Goal: Entertainment & Leisure: Browse casually

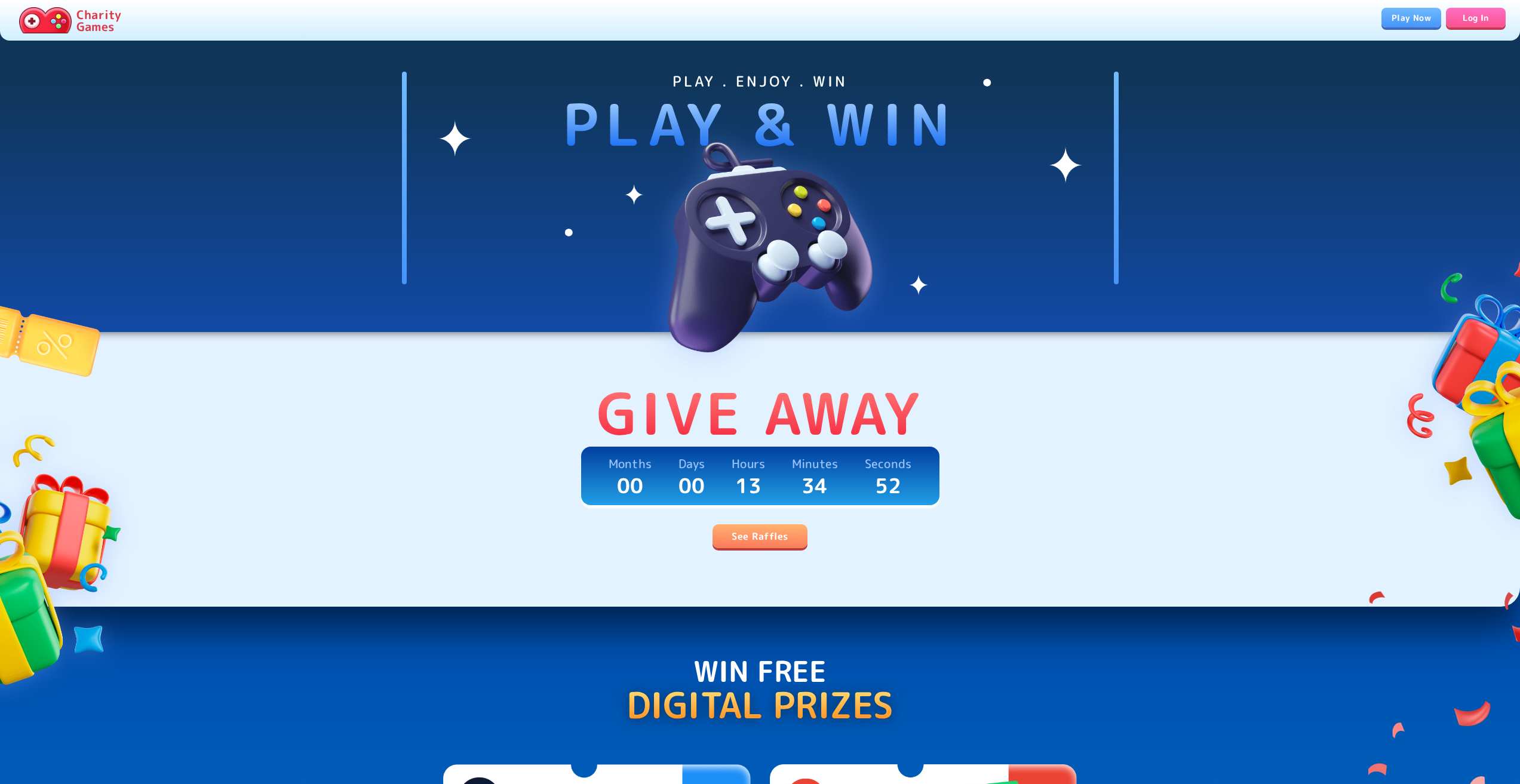
click at [738, 542] on link "See Raffles" at bounding box center [759, 535] width 94 height 24
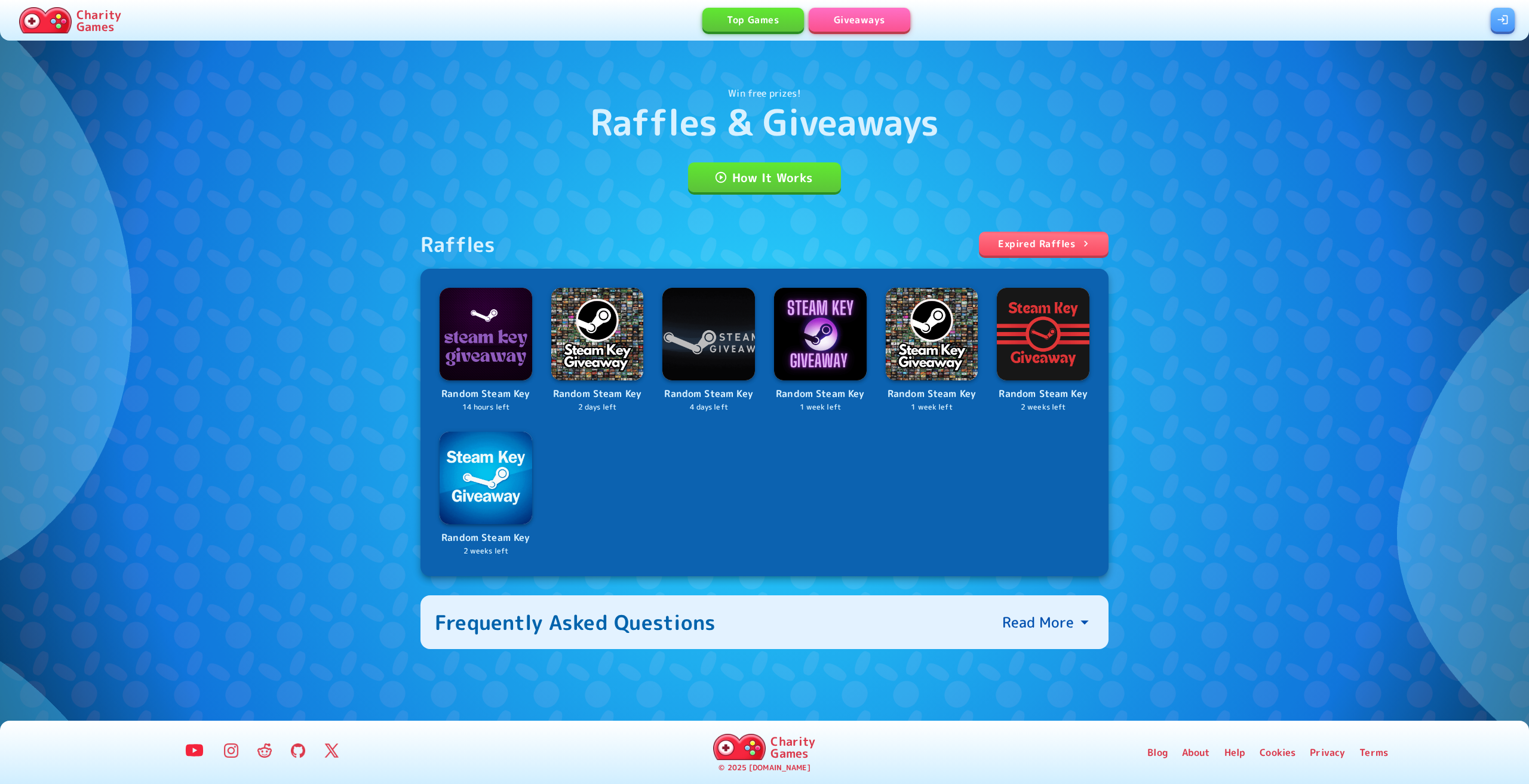
click at [775, 178] on link "How It Works" at bounding box center [765, 178] width 153 height 30
click at [715, 330] on img at bounding box center [709, 333] width 98 height 98
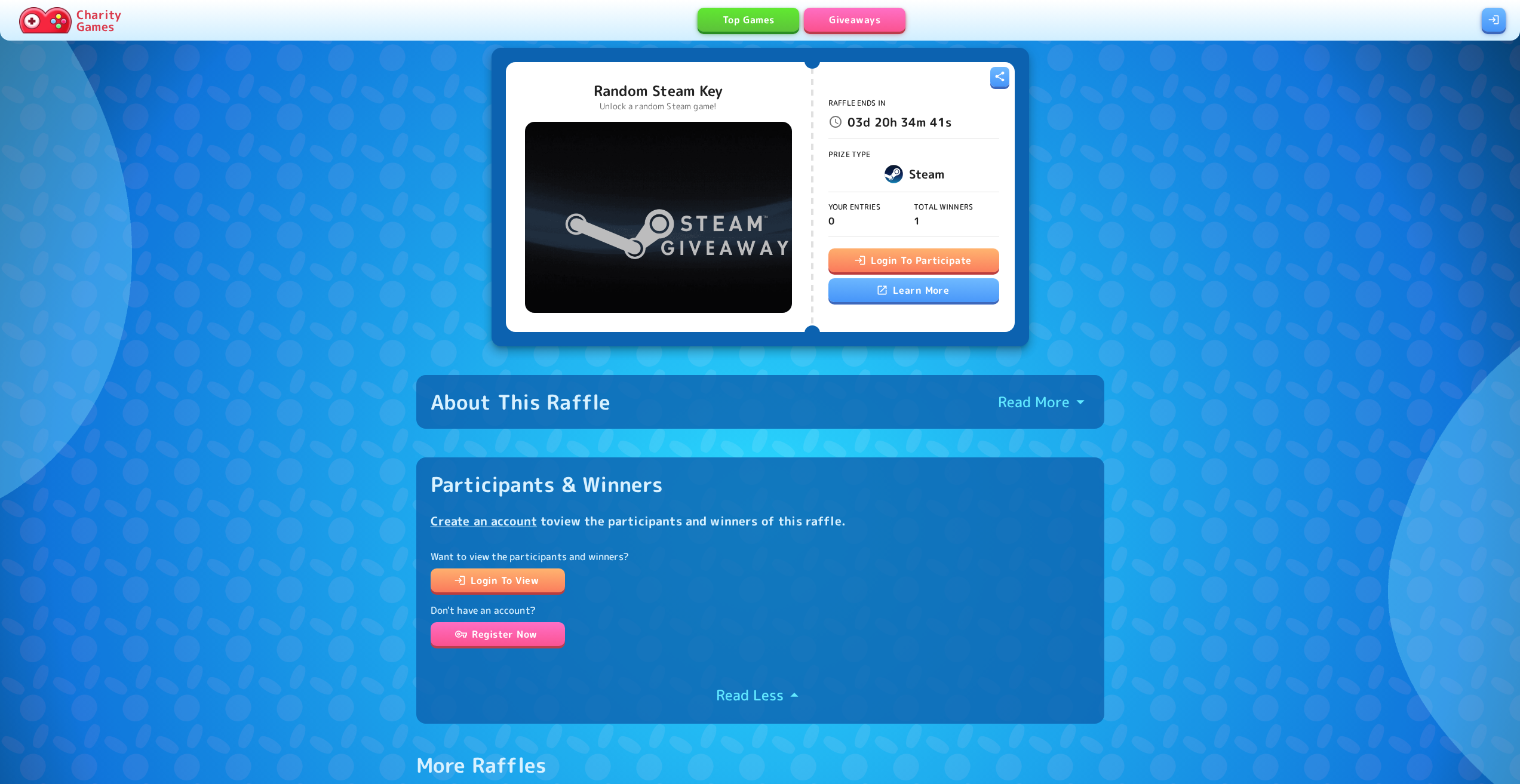
scroll to position [344, 0]
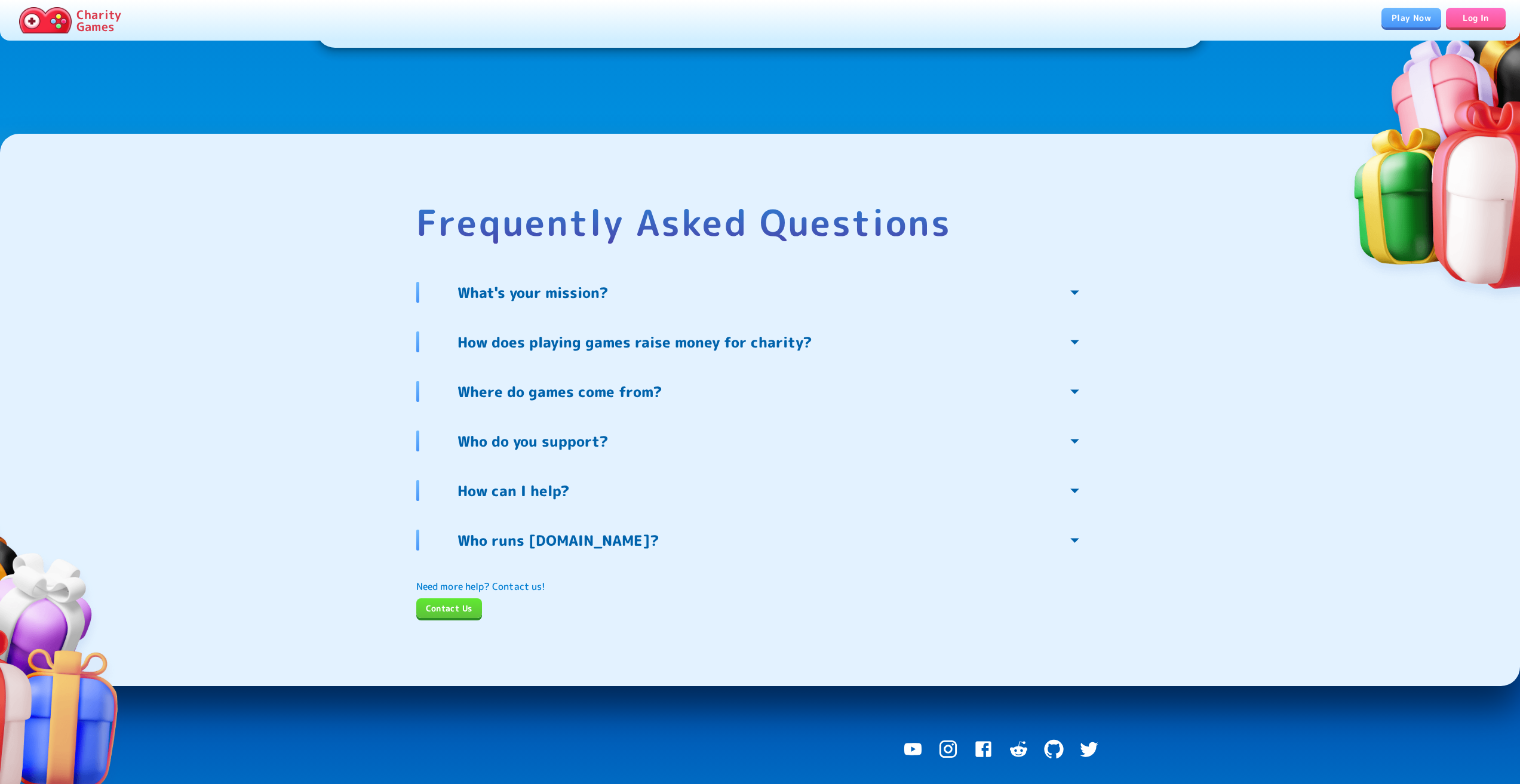
scroll to position [2523, 0]
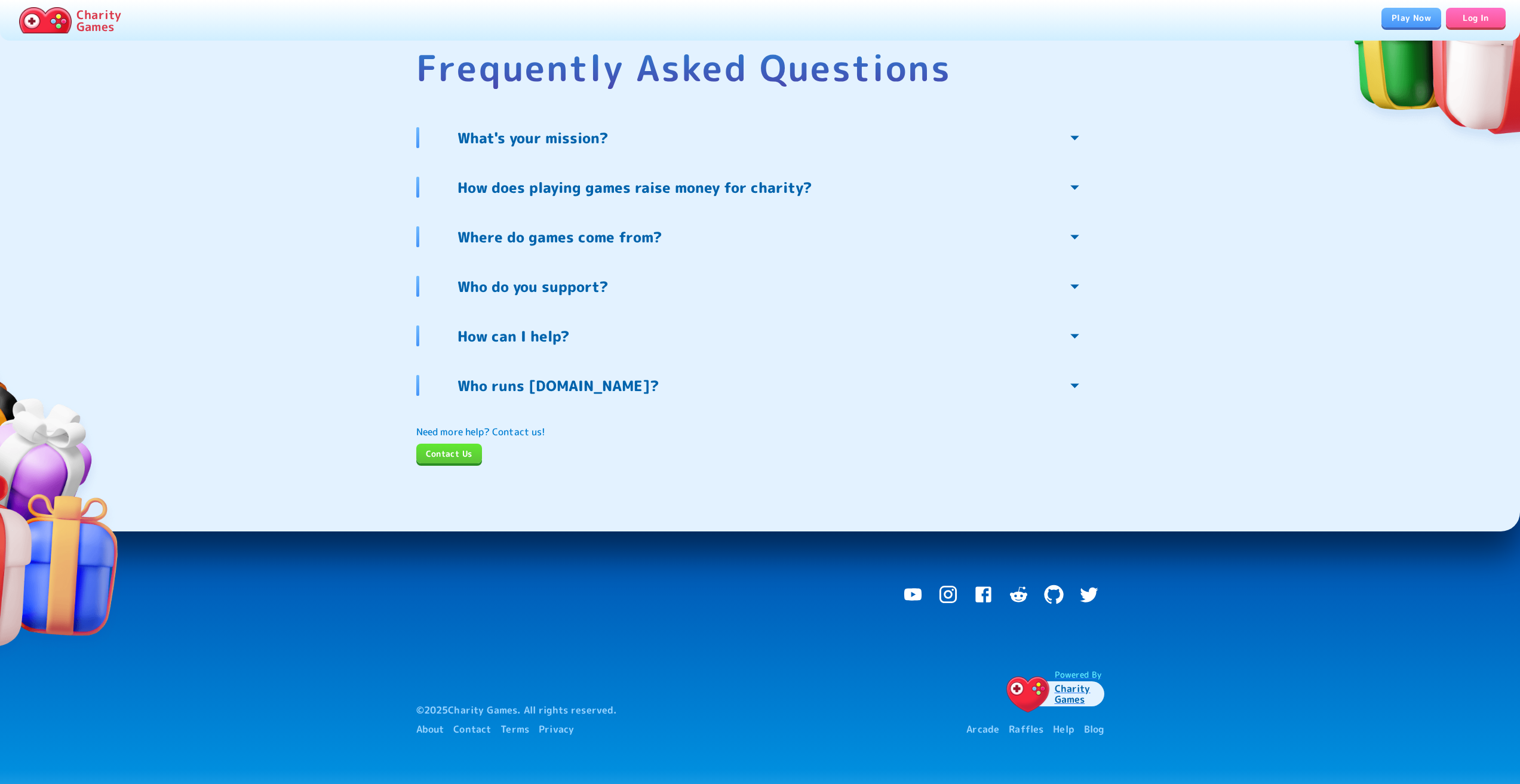
click at [1065, 688] on p "Charity Games" at bounding box center [1067, 693] width 76 height 25
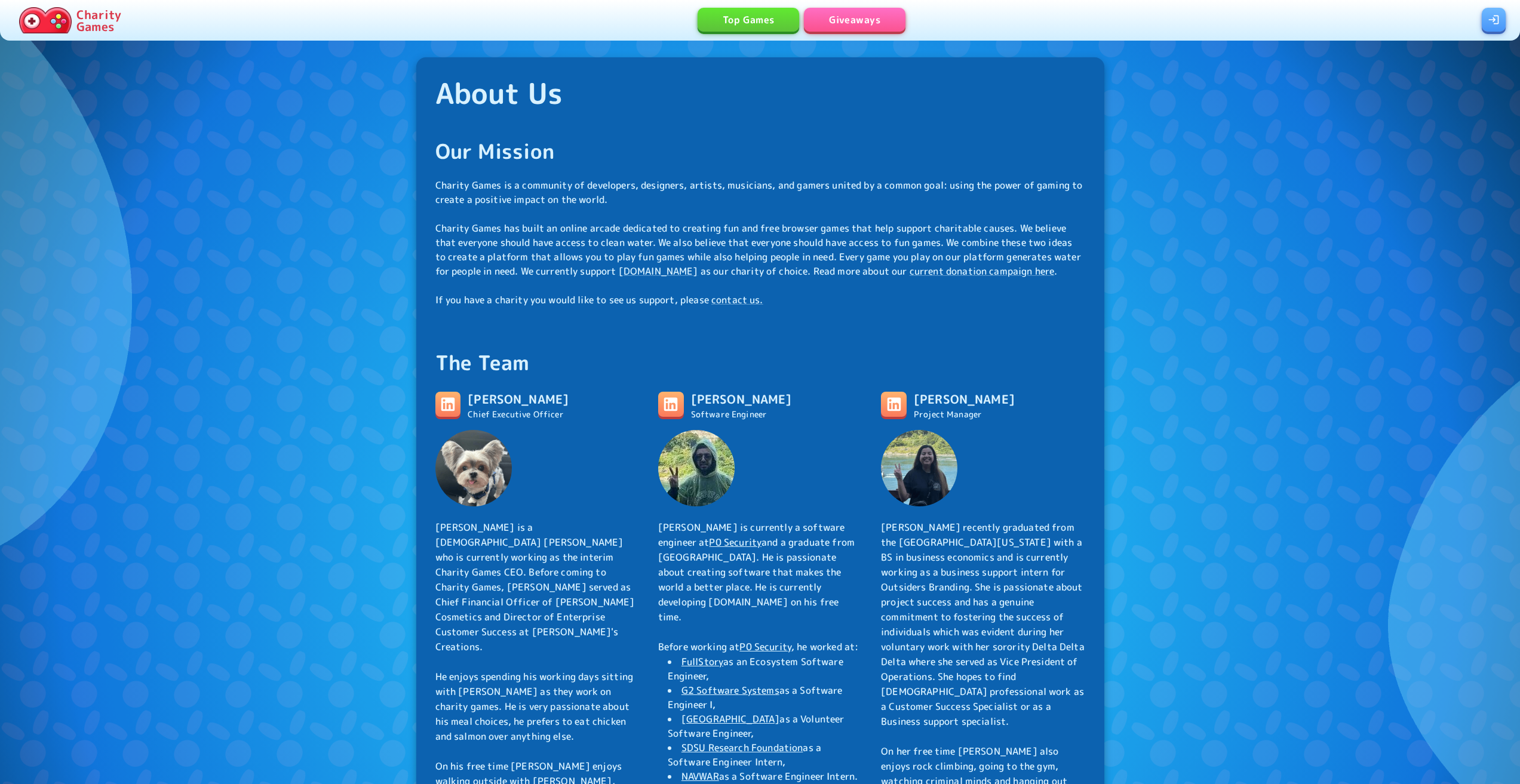
click at [724, 18] on link "Top Games" at bounding box center [747, 19] width 101 height 24
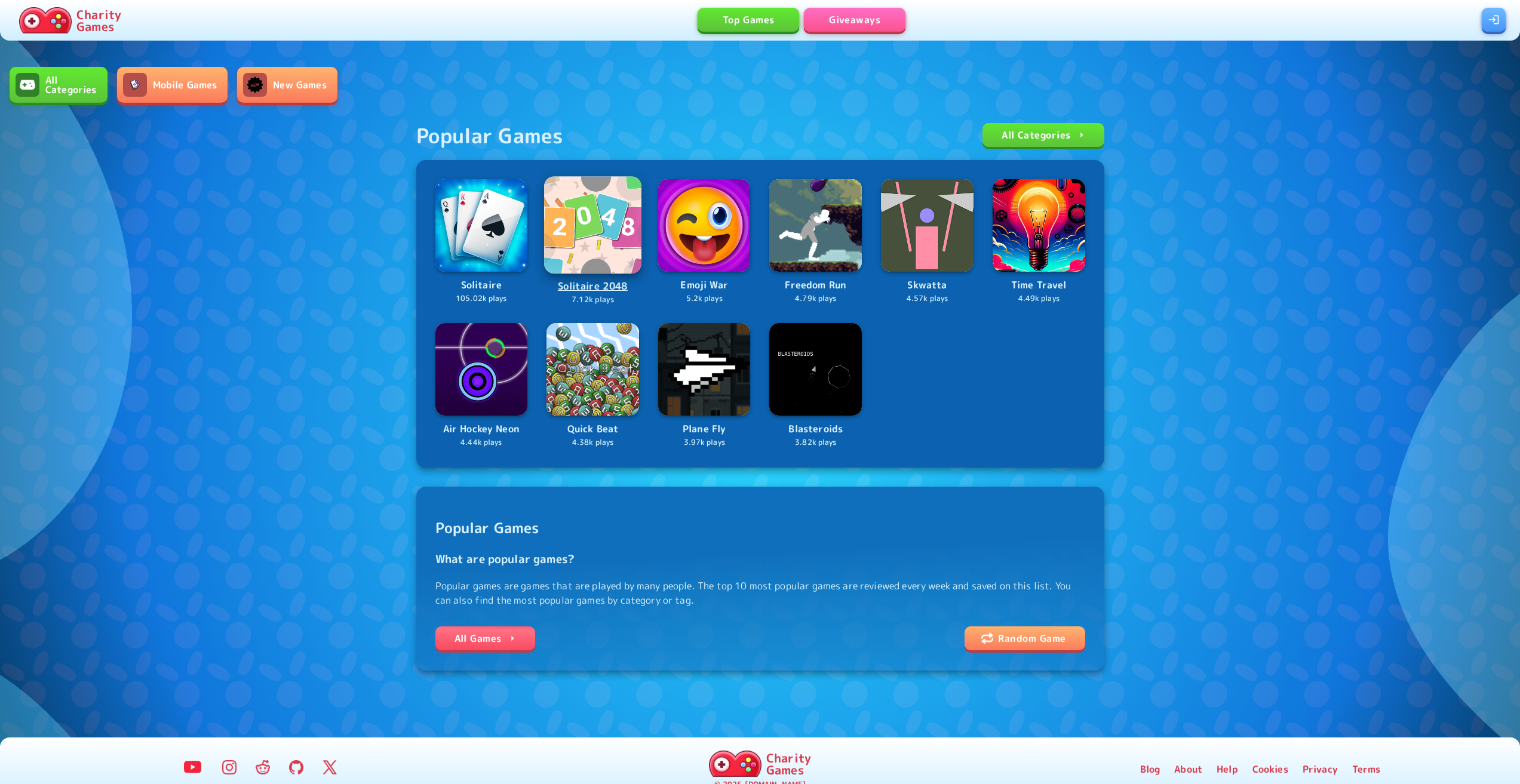
click at [612, 214] on img at bounding box center [593, 224] width 97 height 97
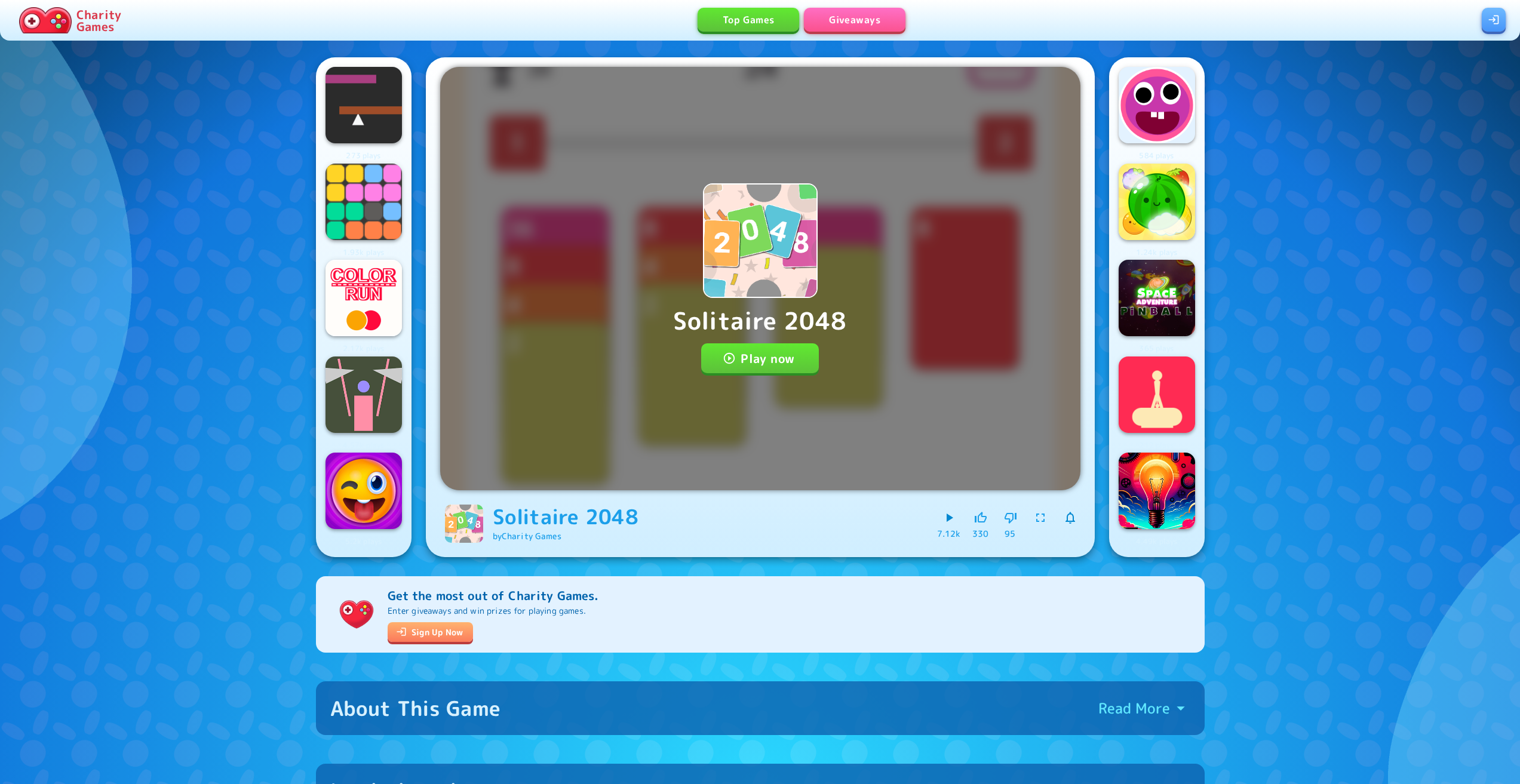
click at [746, 360] on button "Play now" at bounding box center [760, 359] width 118 height 30
